Goal: Go to known website: Go to known website

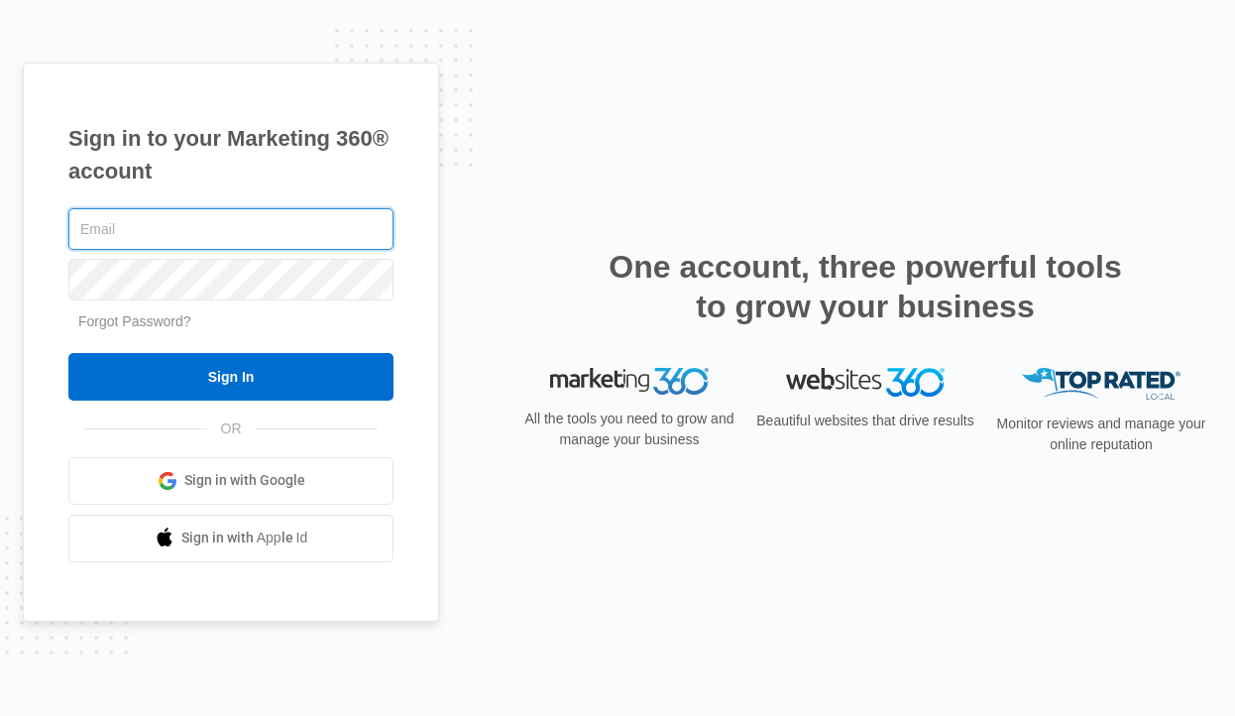
click at [0, 715] on com-1password-button at bounding box center [0, 716] width 0 height 0
type input "[PERSON_NAME][EMAIL_ADDRESS][DOMAIN_NAME]"
